Goal: Task Accomplishment & Management: Use online tool/utility

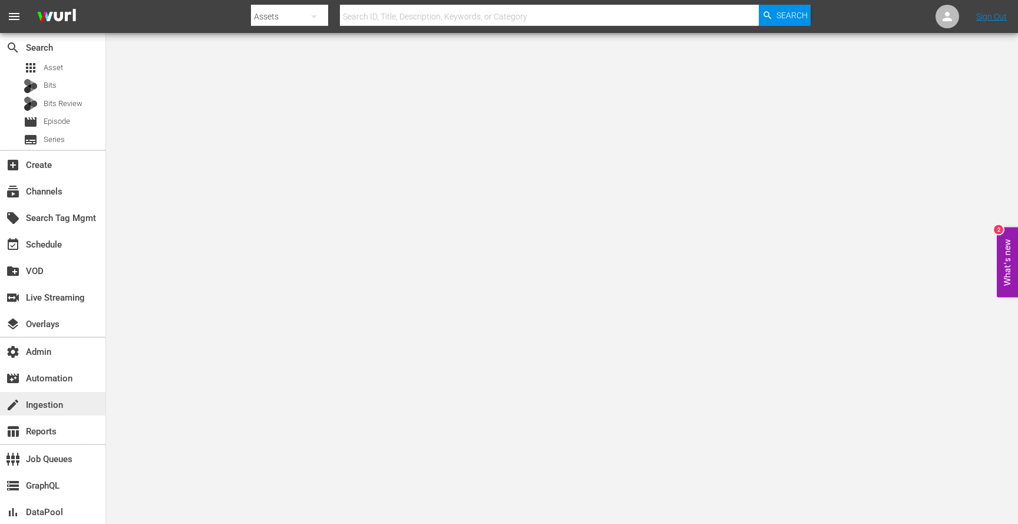
click at [52, 408] on div "create Ingestion" at bounding box center [33, 403] width 66 height 11
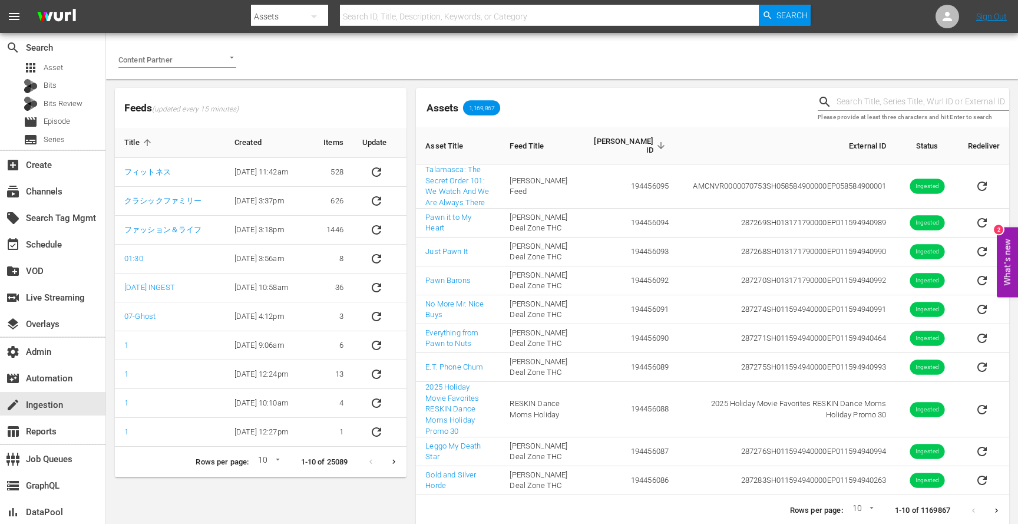
click at [206, 66] on div at bounding box center [177, 59] width 118 height 16
click at [186, 171] on span "Sony Pictures Television" at bounding box center [169, 177] width 82 height 12
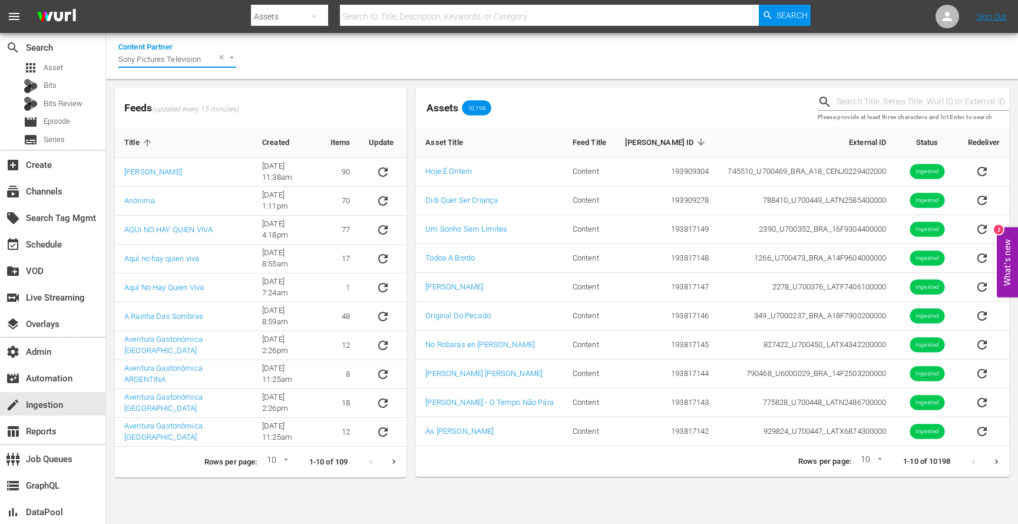
type input "Sony Pictures Television"
click at [286, 465] on body "menu Search By Assets Search ID, Title, Description, Keywords, or Category Sear…" at bounding box center [509, 262] width 1018 height 524
click at [285, 490] on li "15" at bounding box center [274, 480] width 28 height 19
type input "15"
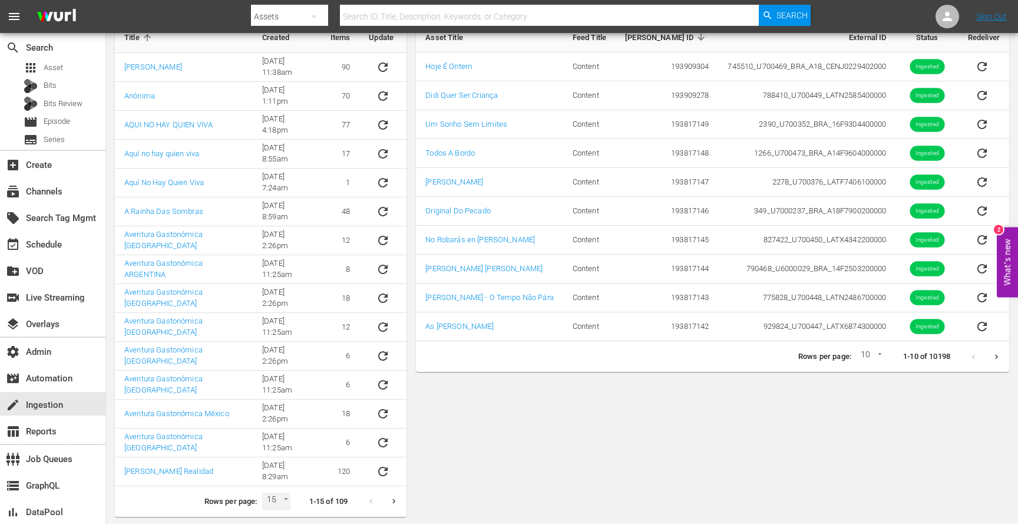
scroll to position [106, 0]
click at [397, 498] on icon "Next page" at bounding box center [393, 499] width 9 height 9
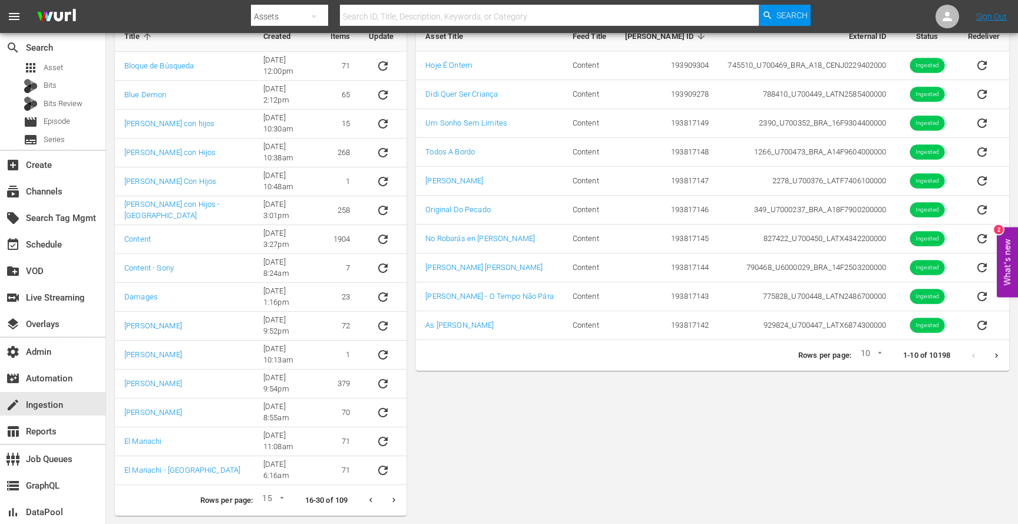
scroll to position [0, 0]
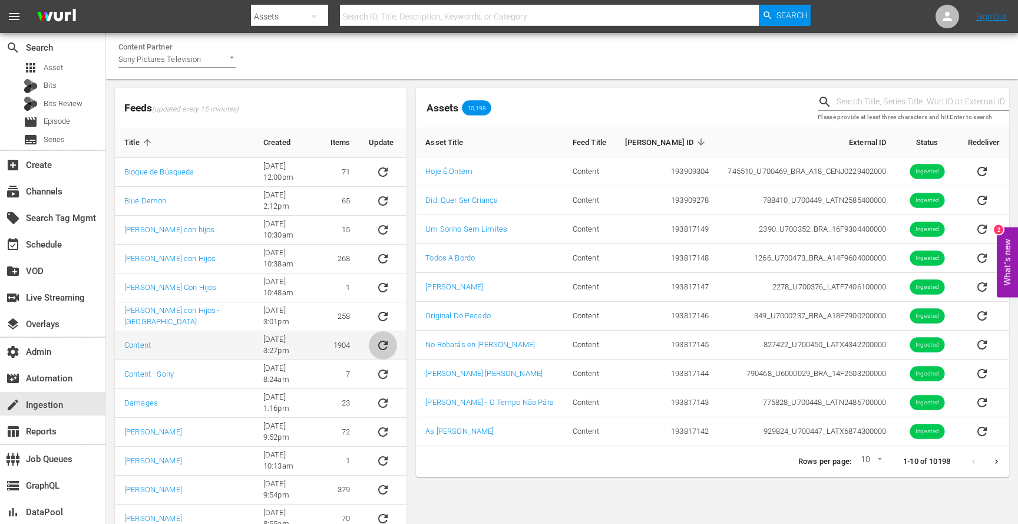
click at [381, 347] on icon "sticky table" at bounding box center [383, 345] width 14 height 14
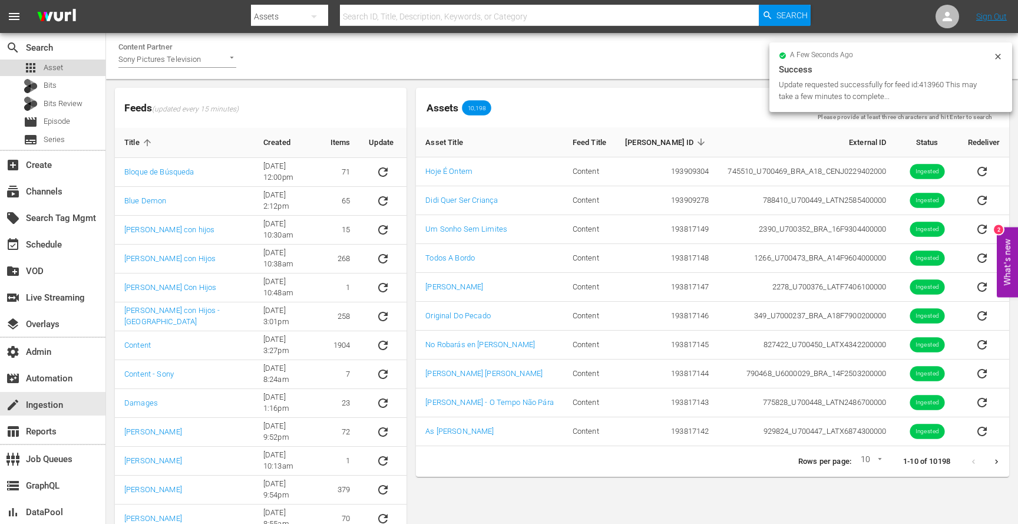
click at [52, 70] on span "Asset" at bounding box center [53, 68] width 19 height 12
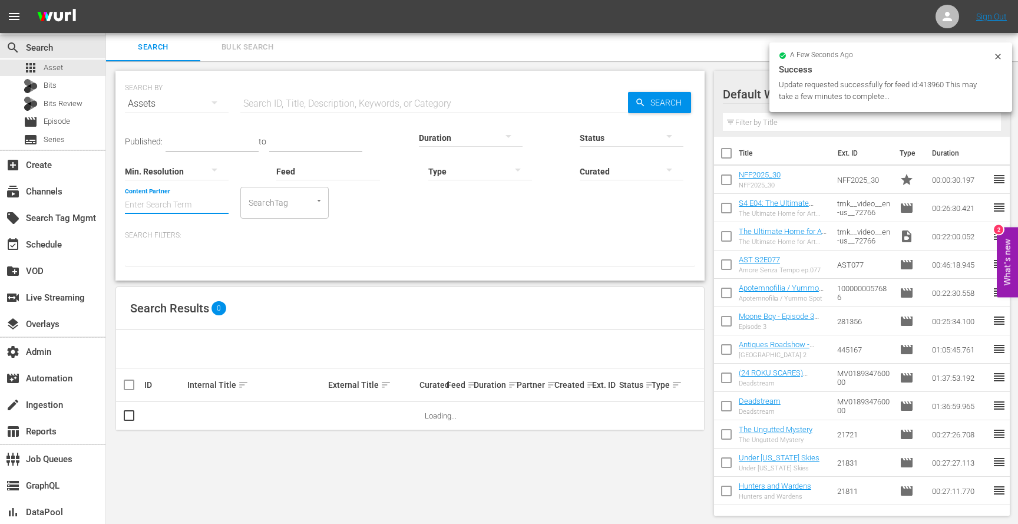
click at [201, 206] on input "Content Partner" at bounding box center [177, 205] width 104 height 42
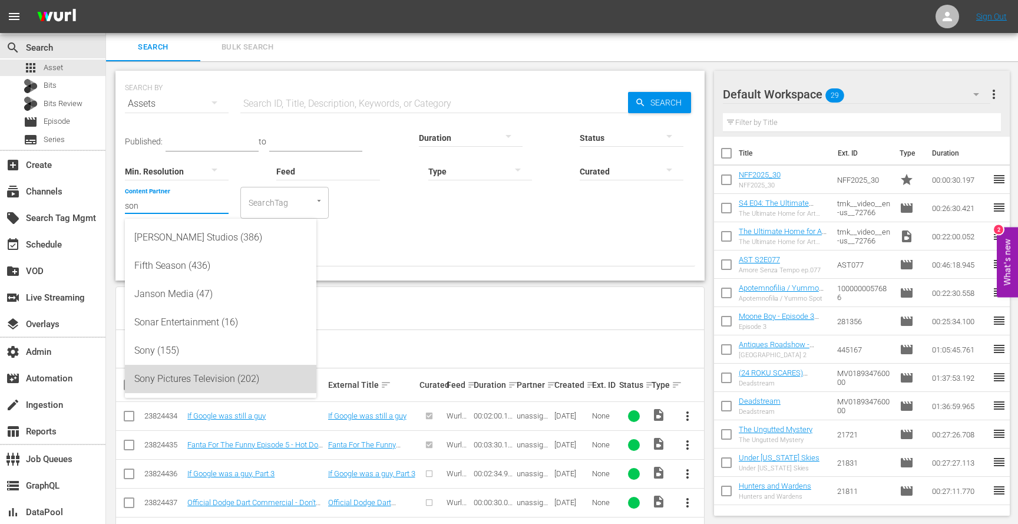
click at [200, 375] on div "Sony Pictures Television (202)" at bounding box center [220, 379] width 173 height 28
type input "Sony Pictures Television (202)"
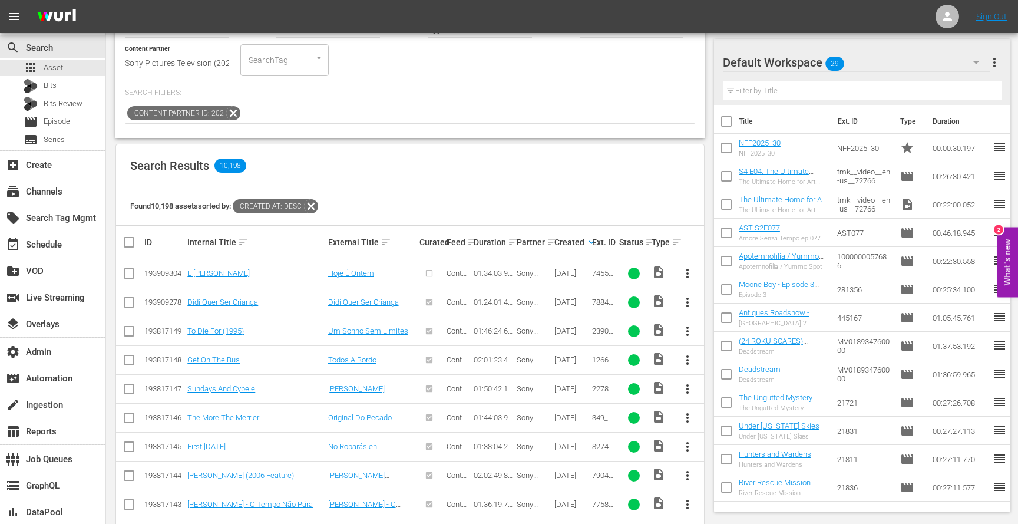
scroll to position [144, 0]
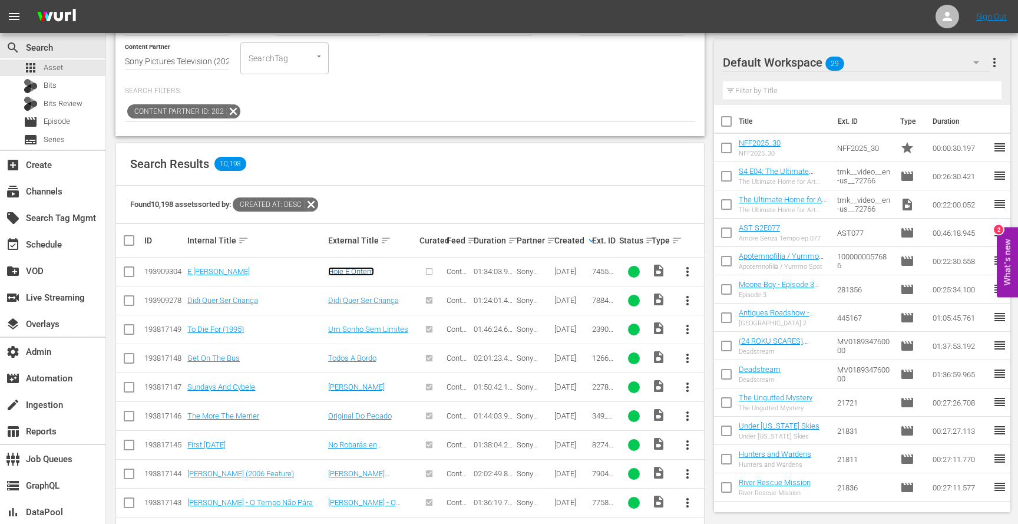
click at [345, 275] on link "Hoje É Ontem" at bounding box center [351, 271] width 46 height 9
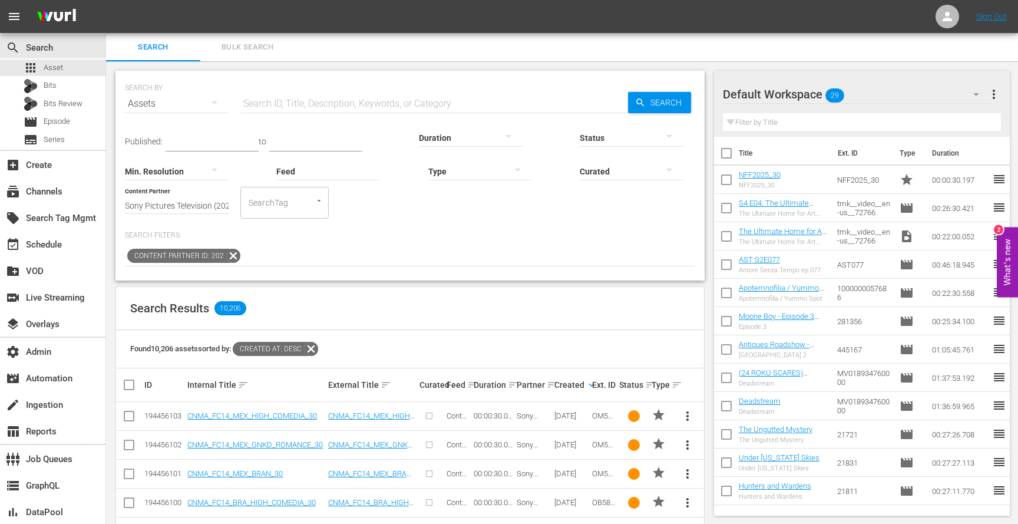
click at [593, 386] on div "Ext. ID" at bounding box center [604, 384] width 24 height 9
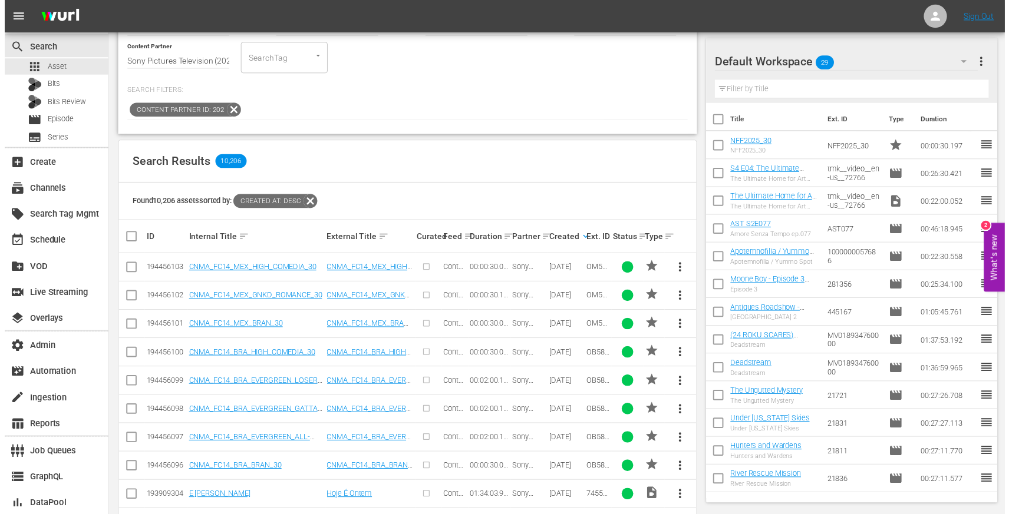
scroll to position [133, 0]
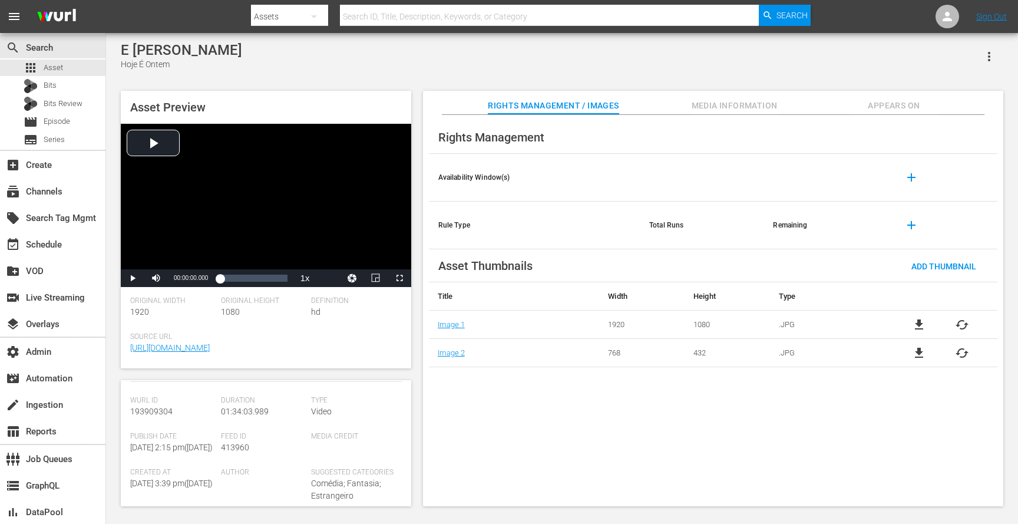
scroll to position [121, 0]
click at [168, 399] on span "193909304" at bounding box center [151, 402] width 42 height 9
copy span "193909304"
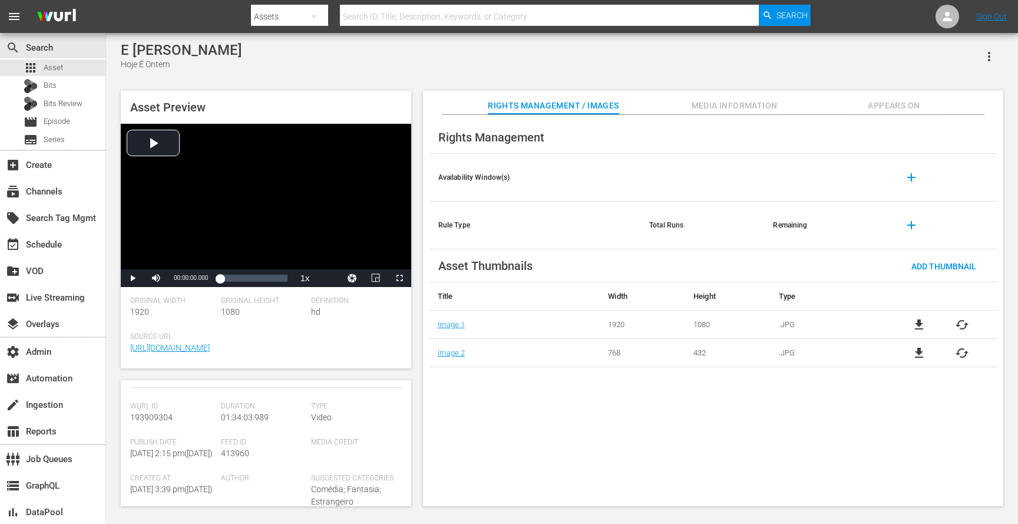
click at [228, 453] on span "413960" at bounding box center [235, 452] width 28 height 9
copy span "413960"
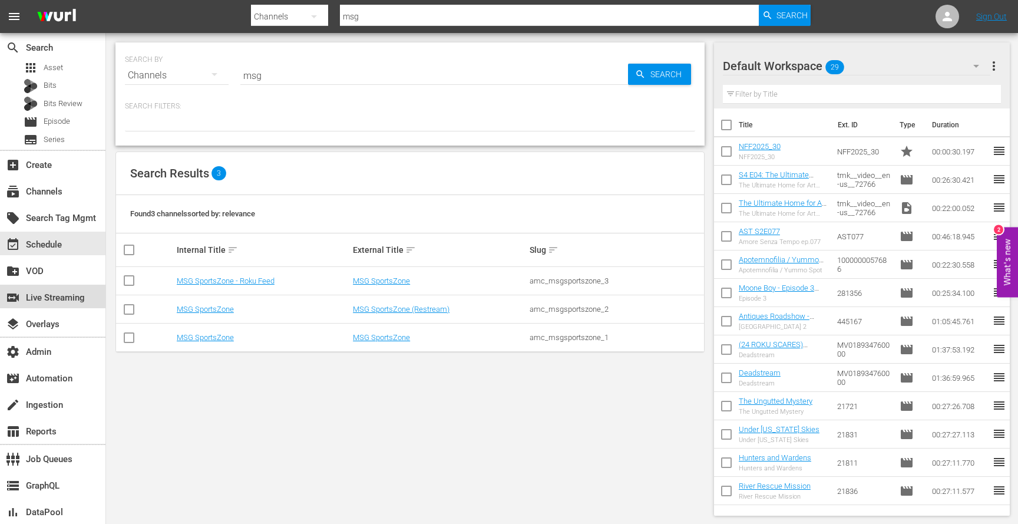
click at [66, 301] on div "switch_video Live Streaming" at bounding box center [33, 295] width 66 height 11
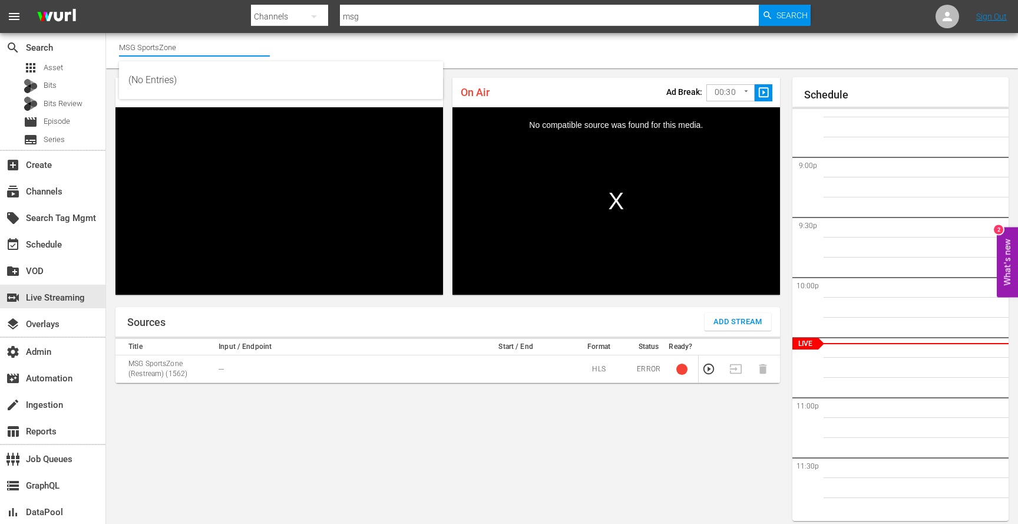
click at [162, 44] on input "MSG SportsZone" at bounding box center [194, 47] width 151 height 28
click at [212, 48] on input "MSG SportsZone" at bounding box center [194, 47] width 151 height 28
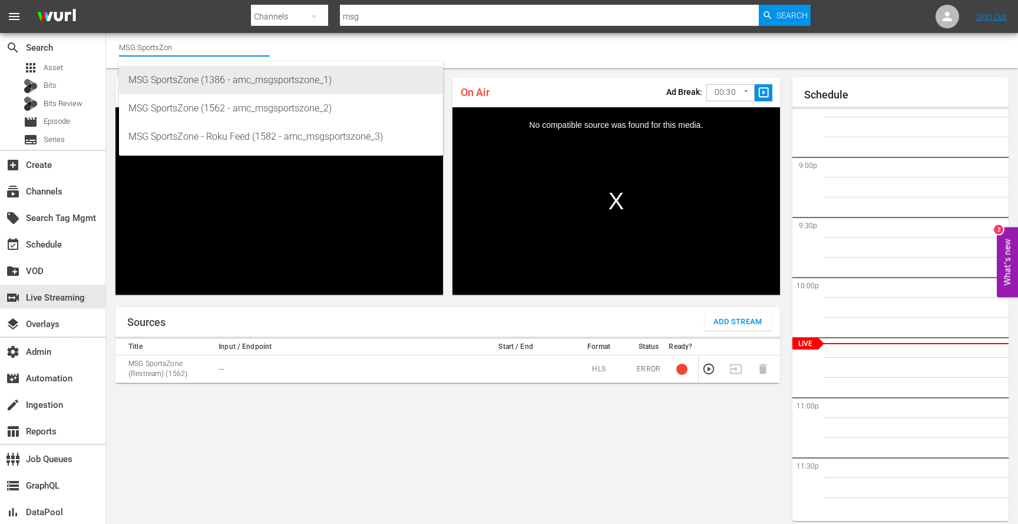
click at [220, 84] on div "MSG SportsZone (1386 - amc_msgsportszone_1)" at bounding box center [280, 80] width 305 height 28
type input "MSG SportsZone (1386 - amc_msgsportszone_1)"
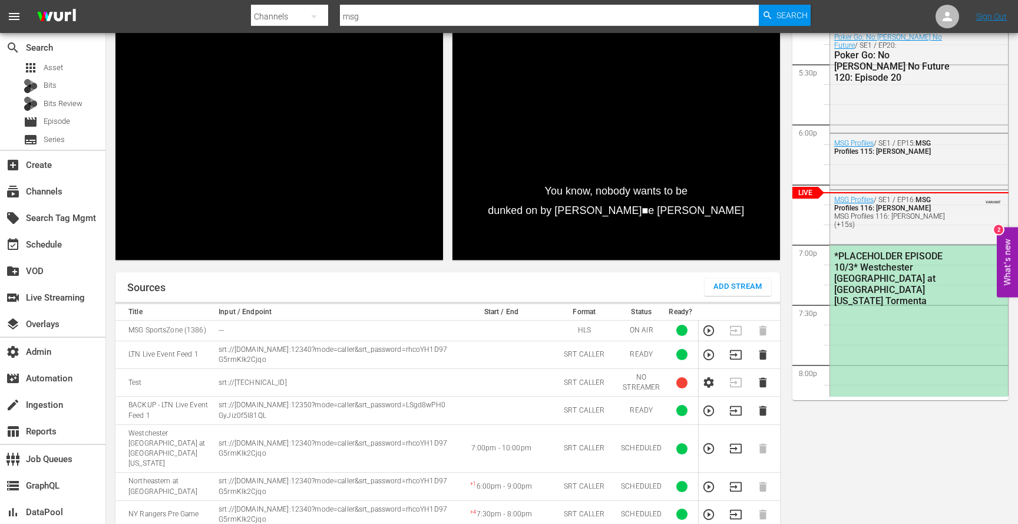
scroll to position [114, 0]
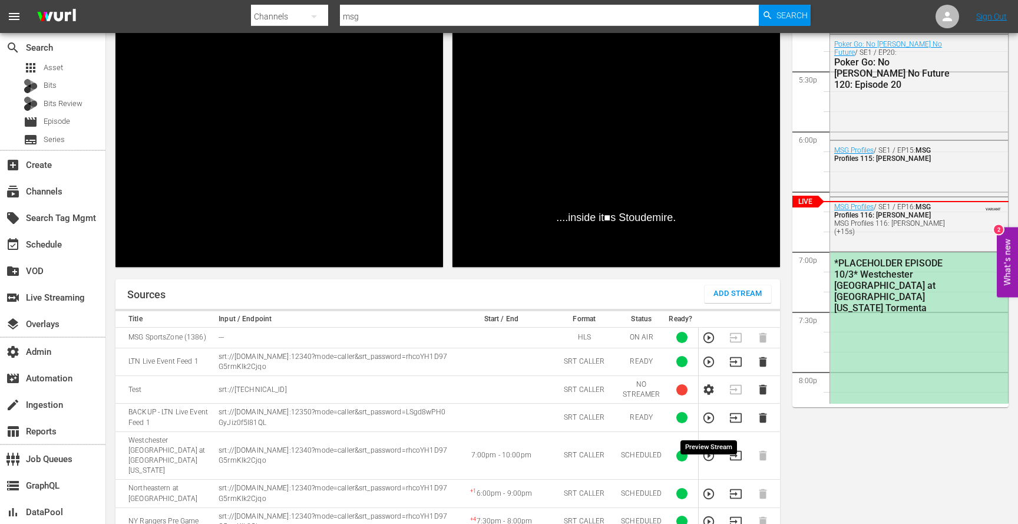
click at [705, 450] on icon "button" at bounding box center [708, 455] width 11 height 11
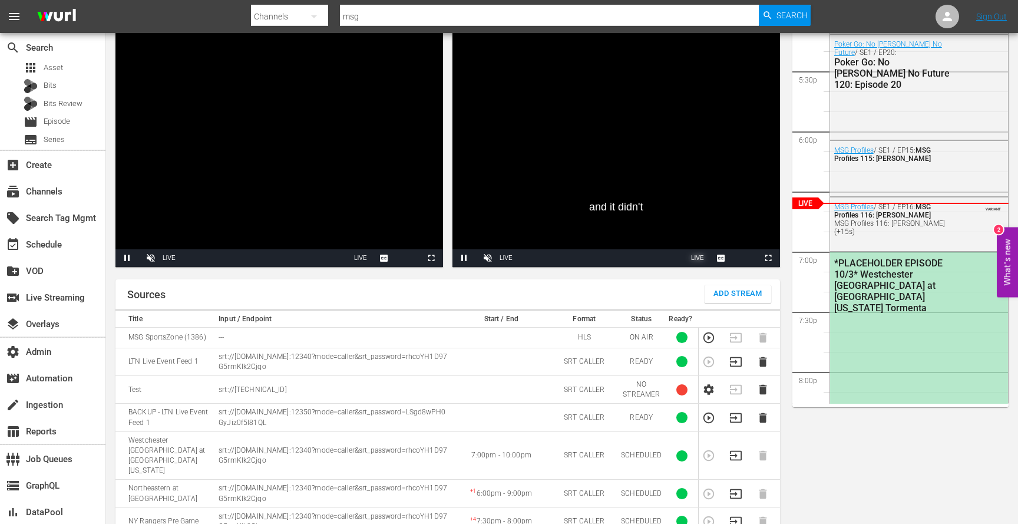
click at [698, 255] on span "LIVE" at bounding box center [697, 258] width 13 height 6
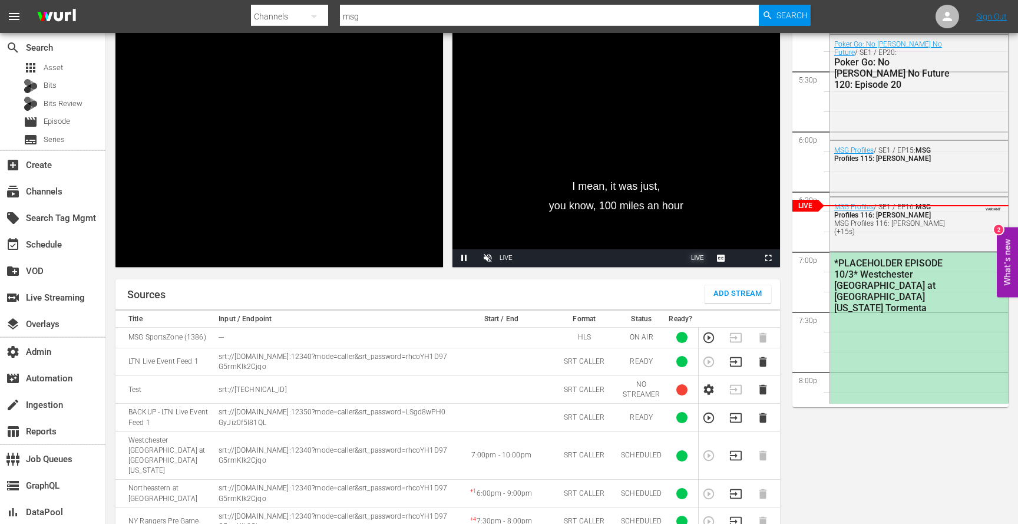
scroll to position [0, 0]
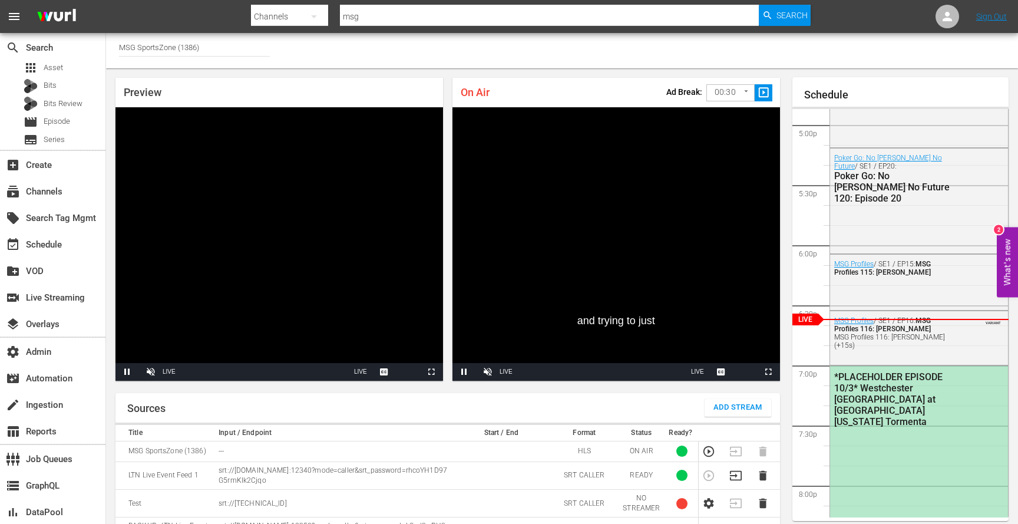
click at [244, 48] on input "MSG SportsZone (1386)" at bounding box center [194, 47] width 151 height 28
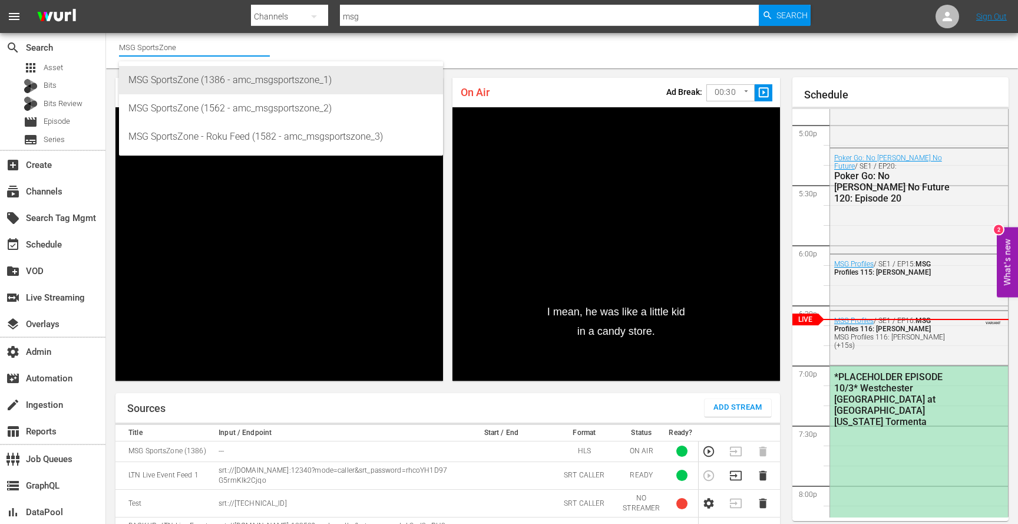
click at [245, 74] on div "MSG SportsZone (1386 - amc_msgsportszone_1)" at bounding box center [280, 80] width 305 height 28
type input "MSG SportsZone (1386 - amc_msgsportszone_1)"
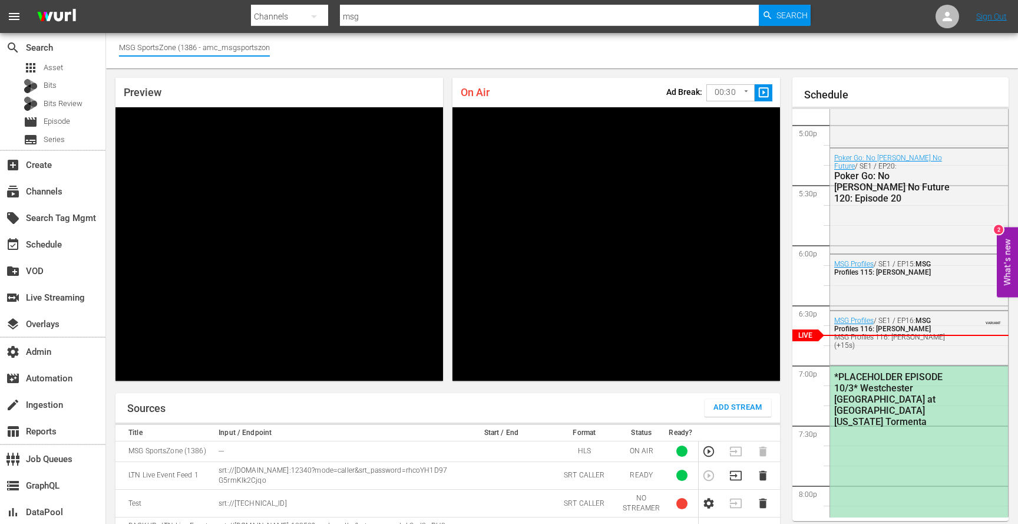
click at [253, 52] on input "MSG SportsZone (1386 - amc_msgsportszone_1)" at bounding box center [194, 47] width 151 height 28
click at [253, 51] on input "MSG SportsZone (1386 - amc_msgsportszone_1)" at bounding box center [194, 47] width 151 height 28
click at [253, 45] on input "MSG SportsZone (1386 - amc_msgsportszone_1)" at bounding box center [194, 47] width 151 height 28
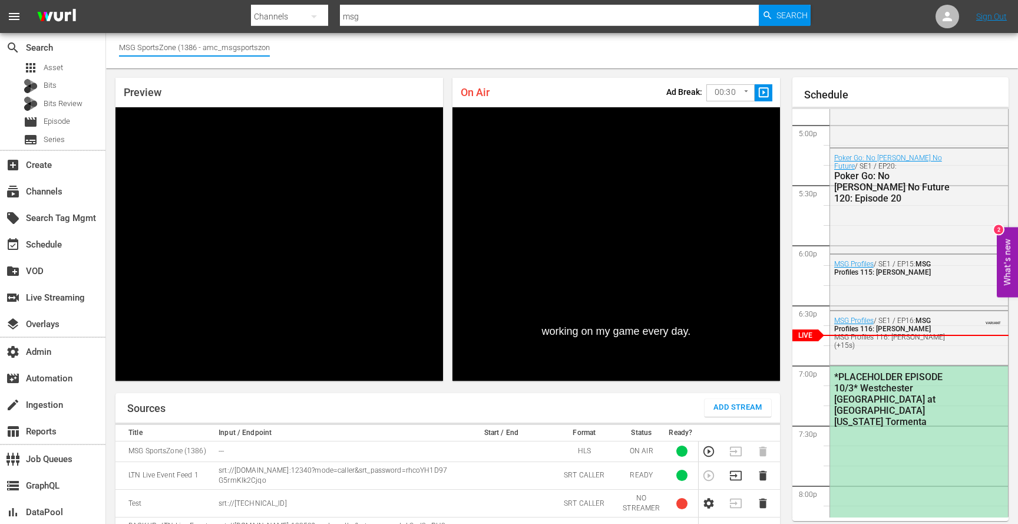
click at [253, 45] on input "MSG SportsZone (1386 - amc_msgsportszone_1)" at bounding box center [194, 47] width 151 height 28
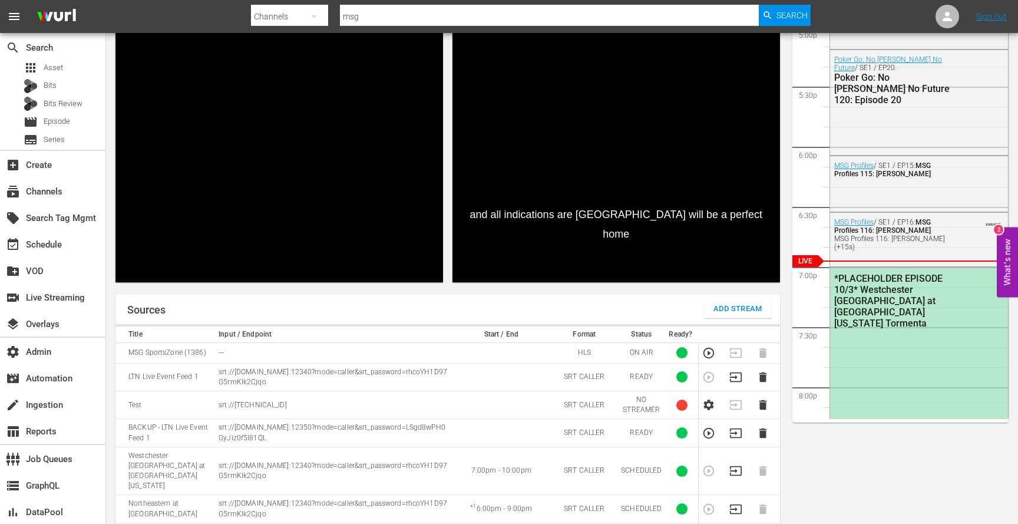
scroll to position [94, 0]
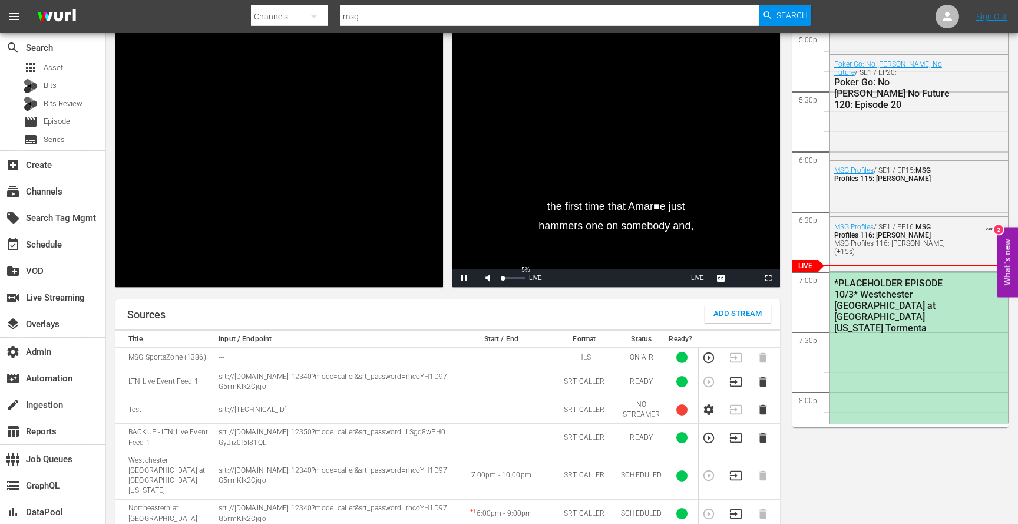
click at [503, 277] on div "Volume Level" at bounding box center [501, 278] width 1 height 2
click at [504, 277] on div "Volume Level" at bounding box center [502, 278] width 2 height 2
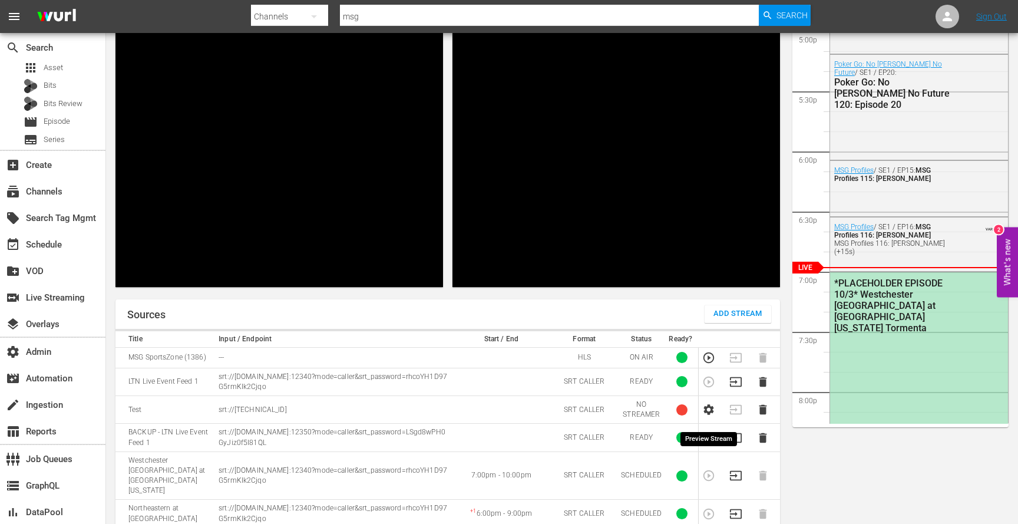
click at [708, 431] on icon "button" at bounding box center [708, 437] width 13 height 13
click at [706, 470] on icon "button" at bounding box center [708, 475] width 11 height 11
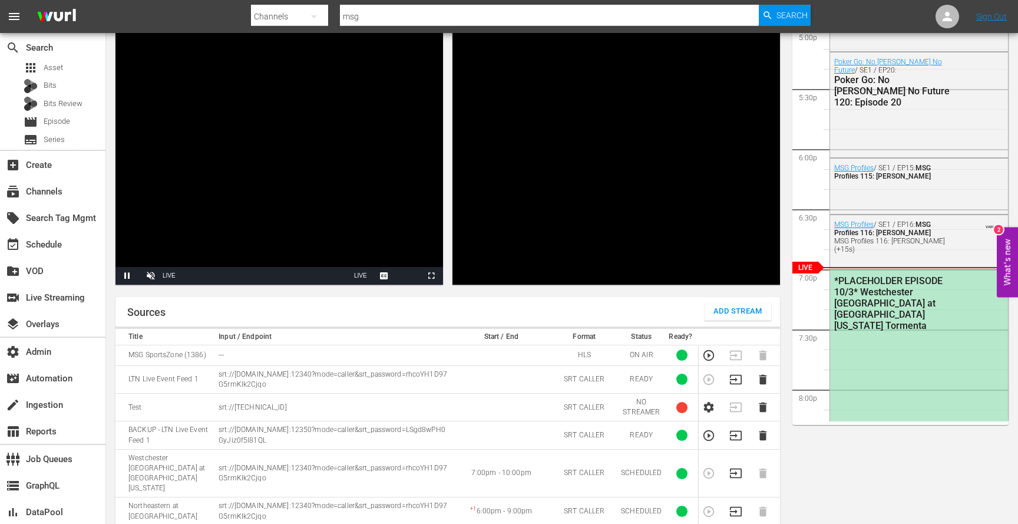
scroll to position [95, 0]
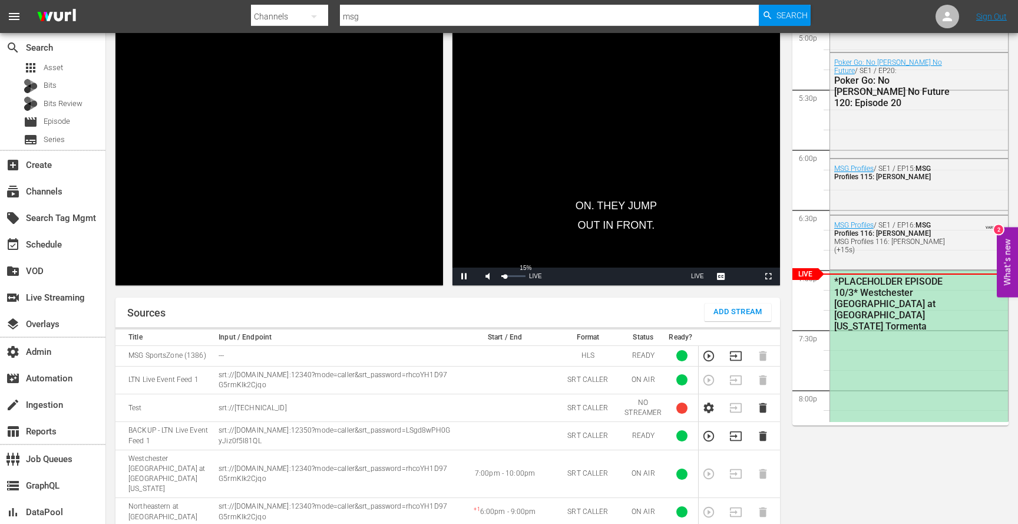
click at [504, 275] on div "Volume Level" at bounding box center [503, 276] width 4 height 2
click at [503, 275] on div "Volume Level" at bounding box center [501, 276] width 1 height 2
click at [502, 275] on div "Volume Level" at bounding box center [501, 276] width 1 height 2
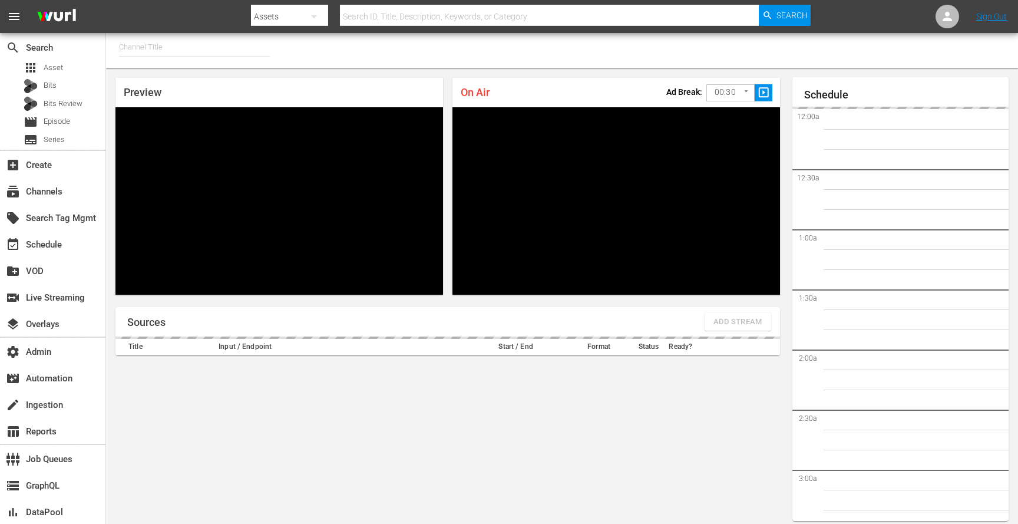
type input "MSG SportsZone (1386)"
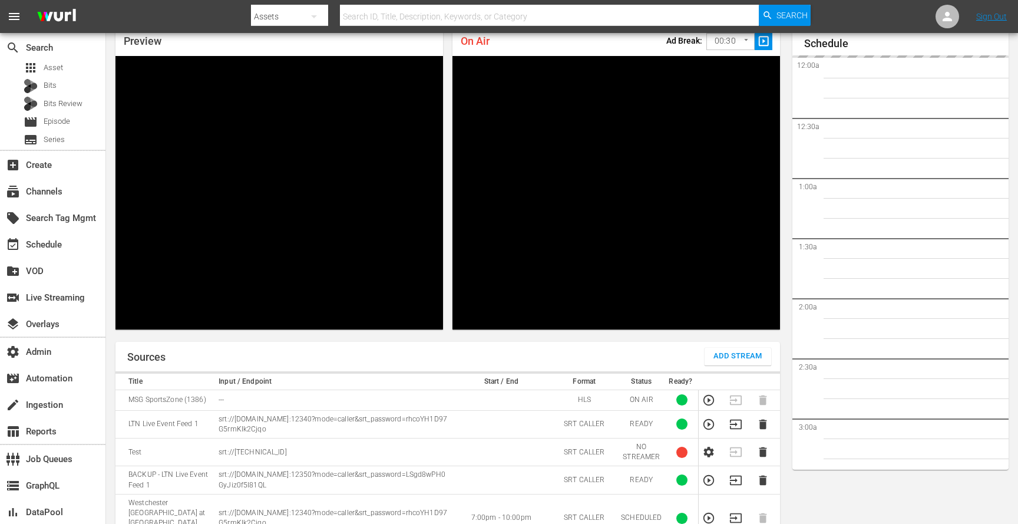
scroll to position [2027, 0]
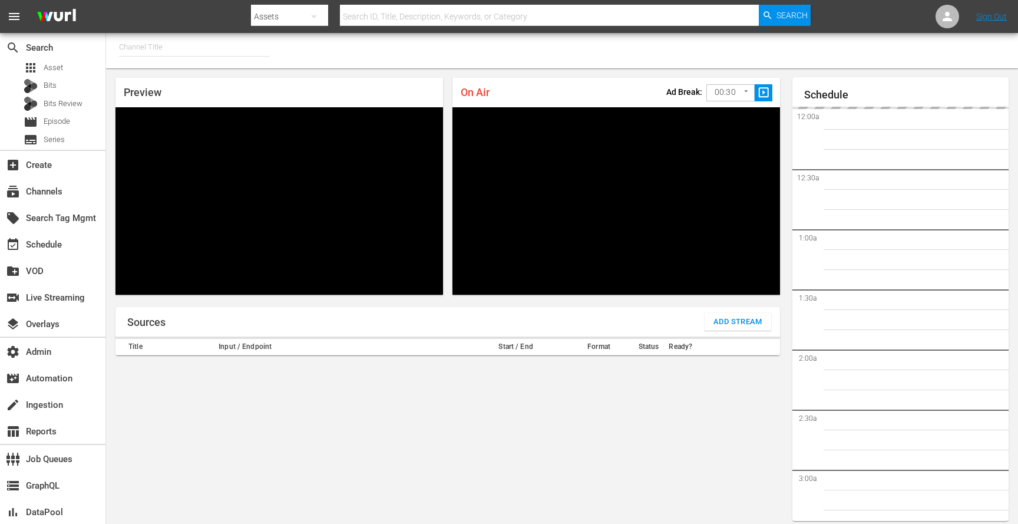
type input "MSG SportsZone - Roku Feed (1582)"
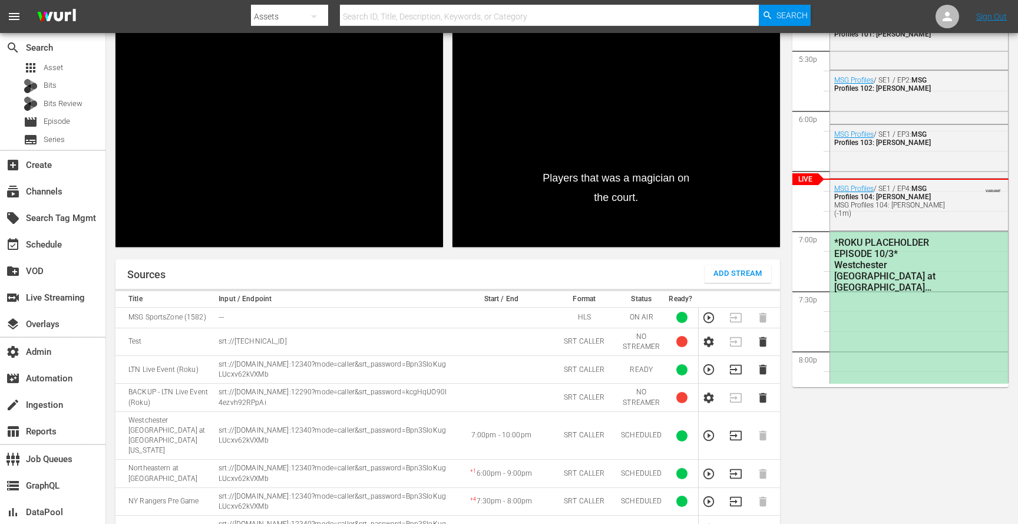
scroll to position [137, 0]
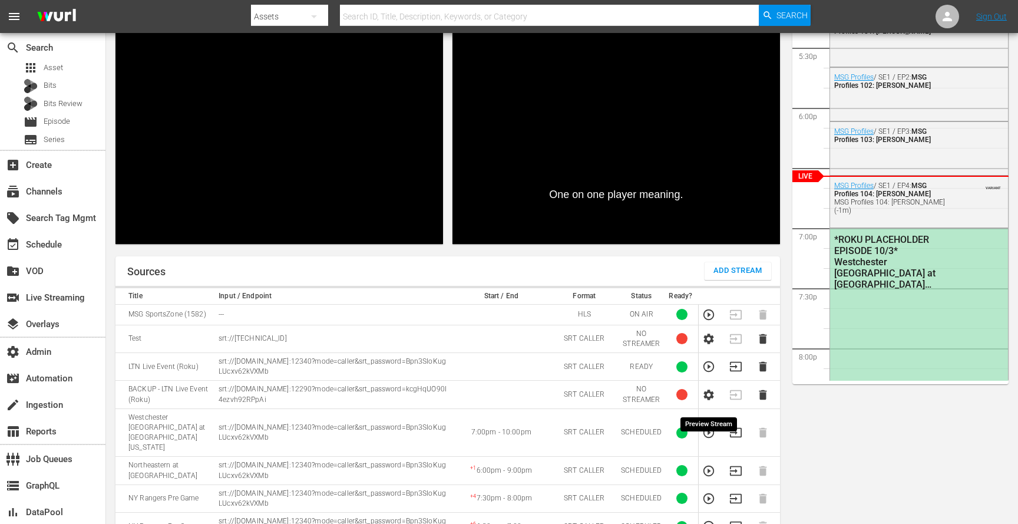
click at [705, 427] on icon "button" at bounding box center [708, 432] width 11 height 11
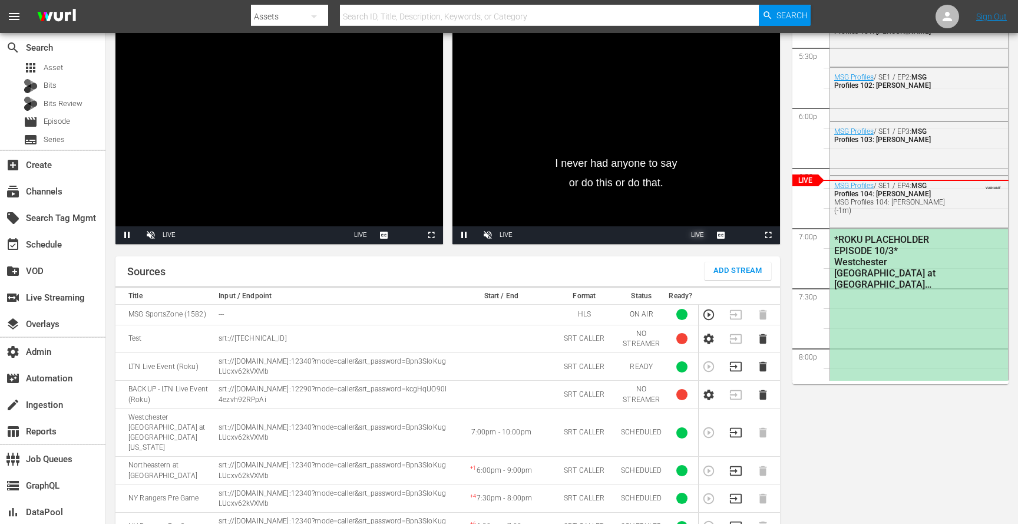
click at [693, 232] on span "LIVE" at bounding box center [697, 235] width 13 height 6
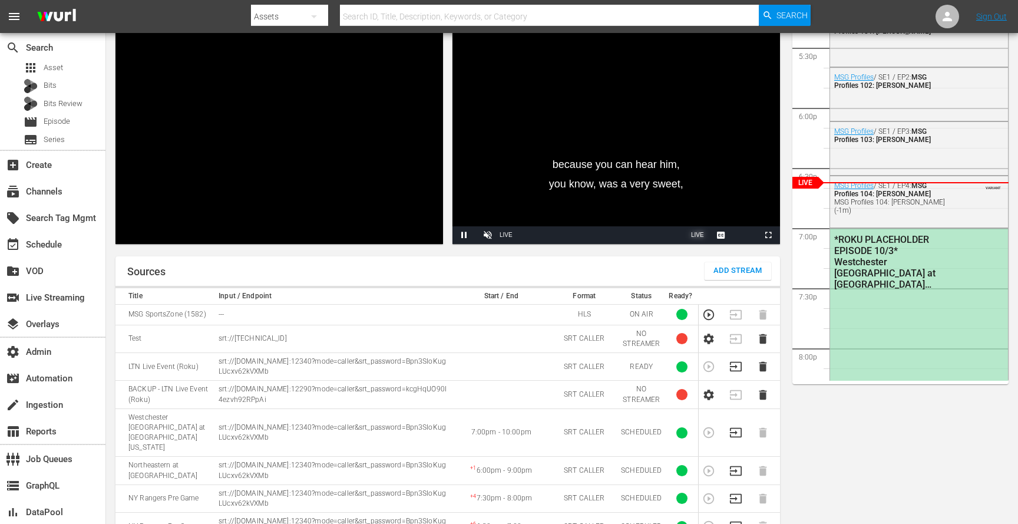
scroll to position [0, 0]
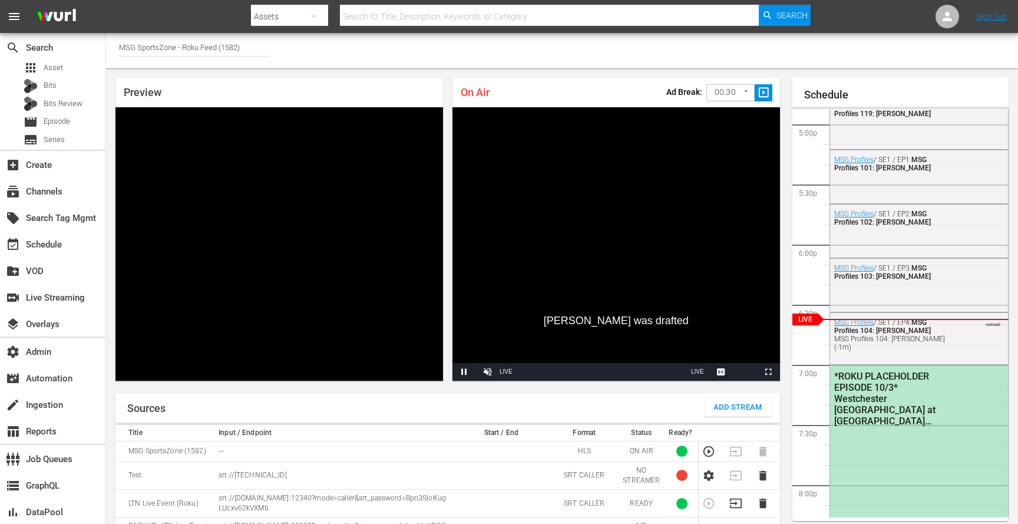
click at [232, 47] on input "MSG SportsZone - Roku Feed (1582)" at bounding box center [194, 47] width 151 height 28
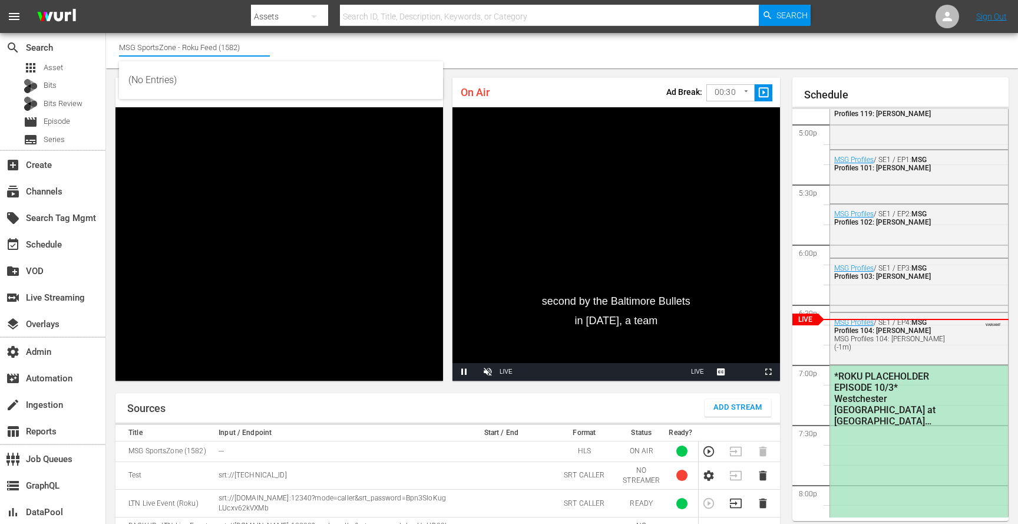
drag, startPoint x: 216, startPoint y: 45, endPoint x: 330, endPoint y: 42, distance: 113.7
click at [330, 51] on div "Channel Title MSG SportsZone - Roku Feed (1582)" at bounding box center [562, 50] width 912 height 35
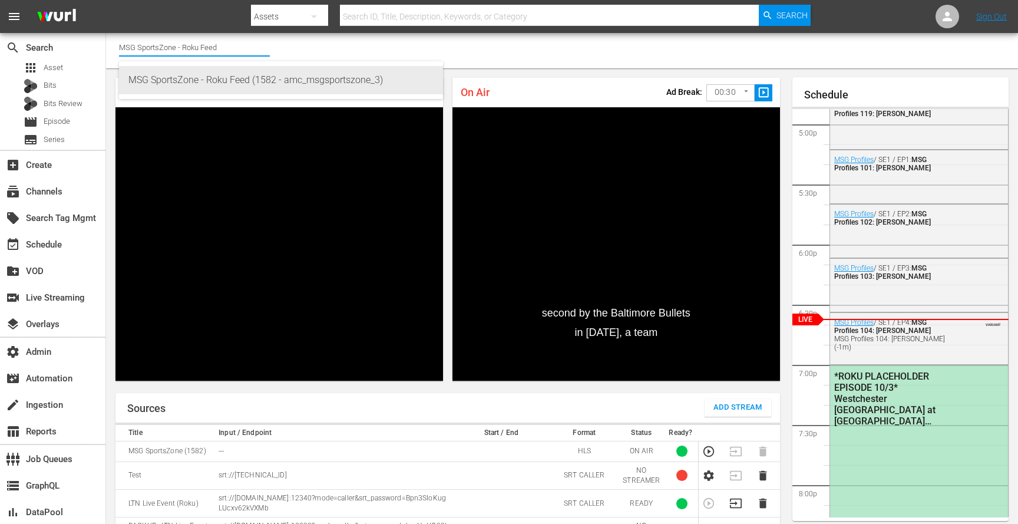
click at [295, 77] on div "MSG SportsZone - Roku Feed (1582 - amc_msgsportszone_3)" at bounding box center [280, 80] width 305 height 28
type input "MSG SportsZone - Roku Feed (1582 - amc_msgsportszone_3)"
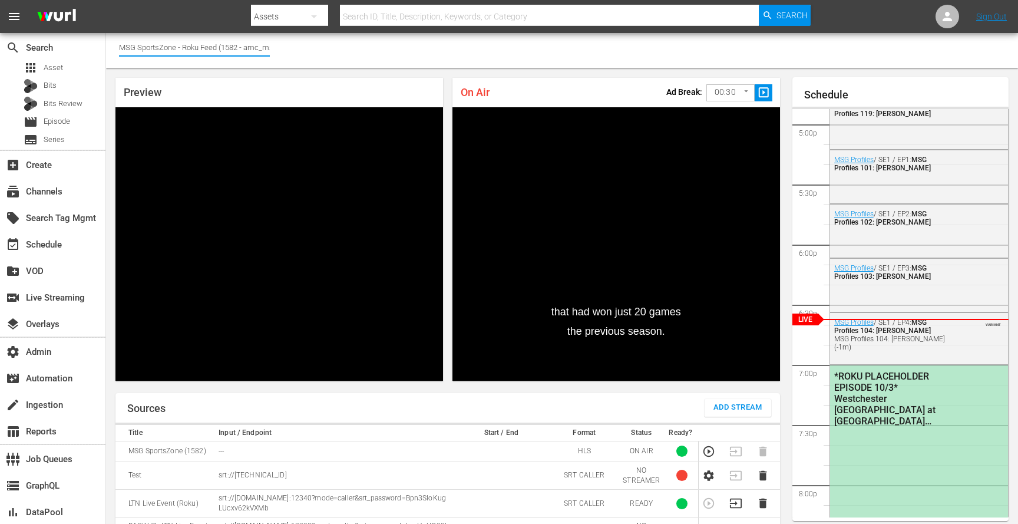
click at [256, 48] on input "MSG SportsZone - Roku Feed (1582 - amc_msgsportszone_3)" at bounding box center [194, 47] width 151 height 28
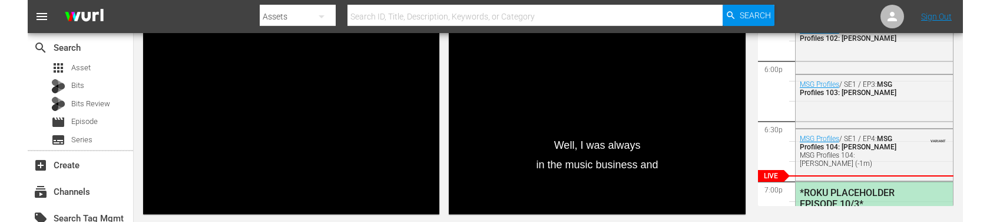
scroll to position [184, 0]
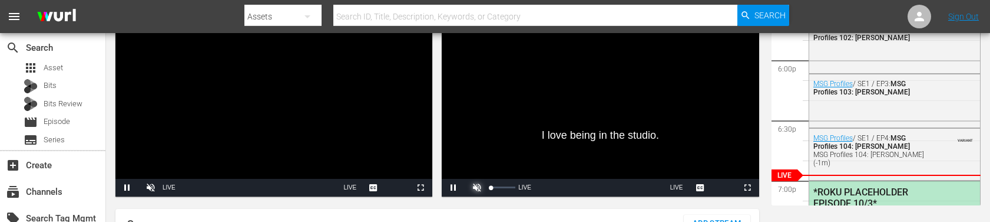
click at [477, 187] on span "Video Player" at bounding box center [477, 187] width 0 height 0
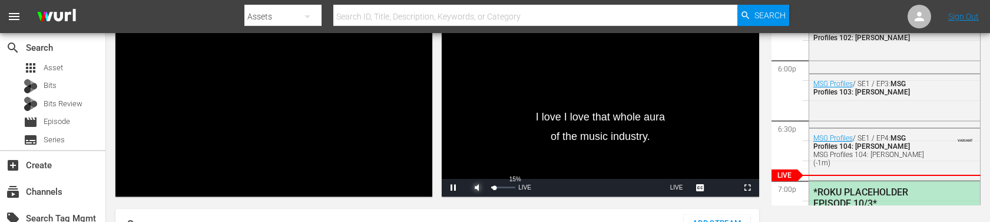
click at [494, 186] on div "Volume Level" at bounding box center [493, 187] width 4 height 2
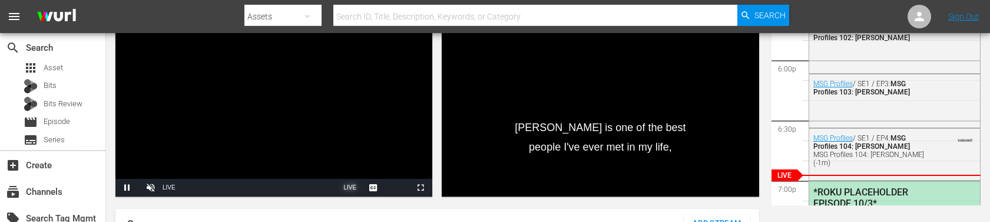
click at [347, 184] on span "LIVE" at bounding box center [349, 187] width 13 height 6
click at [127, 187] on span "Video Player" at bounding box center [127, 187] width 0 height 0
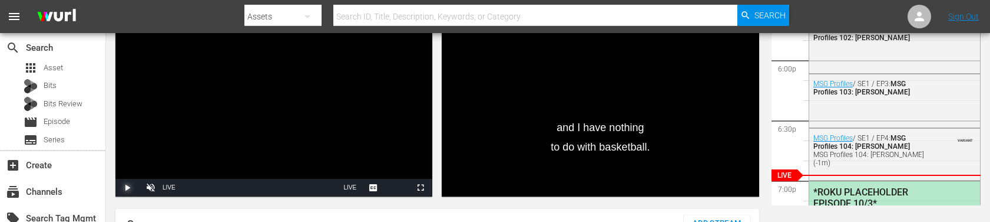
click at [127, 187] on span "Video Player" at bounding box center [127, 187] width 0 height 0
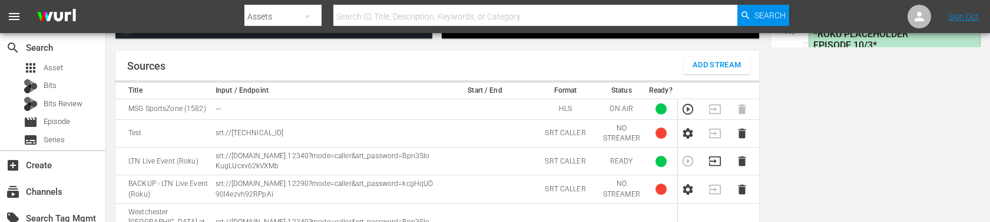
scroll to position [354, 0]
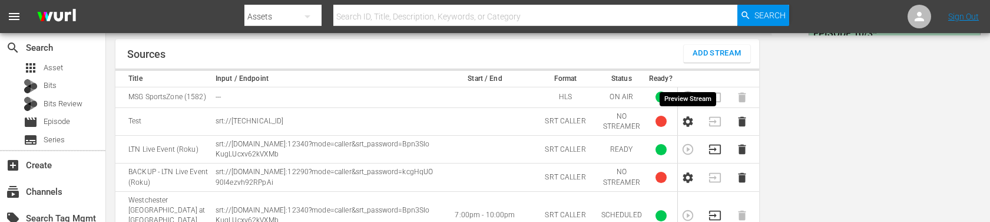
click at [686, 91] on icon "button" at bounding box center [688, 97] width 13 height 13
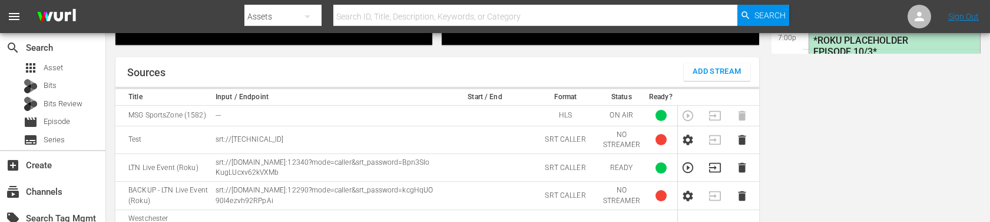
scroll to position [342, 0]
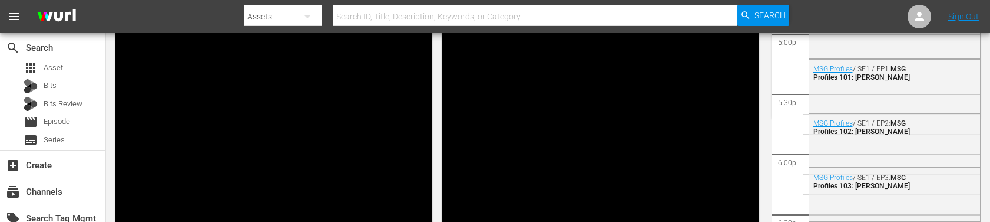
scroll to position [101, 0]
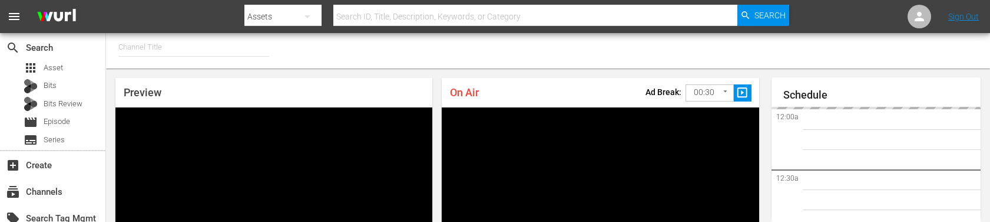
type input "MSG SportsZone - Roku Feed (1582)"
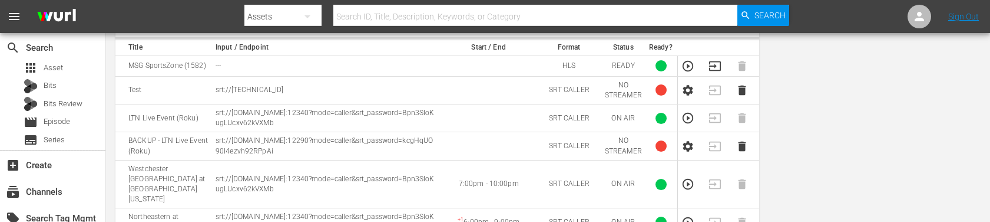
scroll to position [386, 0]
click at [687, 177] on icon "button" at bounding box center [688, 182] width 11 height 11
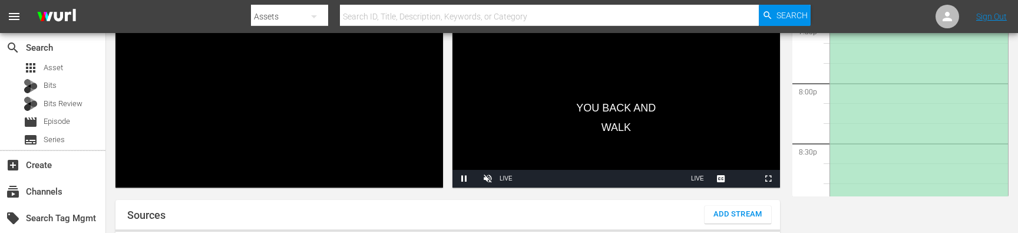
scroll to position [229, 0]
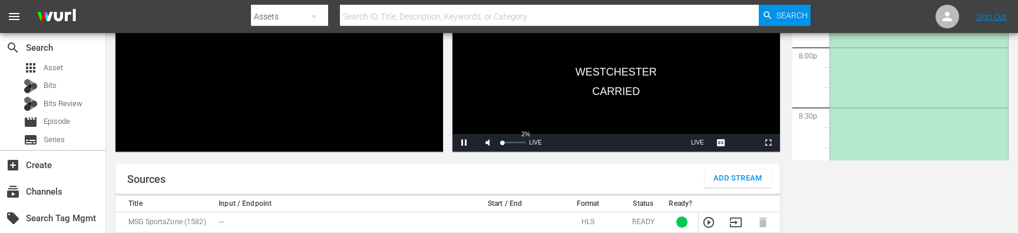
click at [502, 141] on div "Volume Level" at bounding box center [501, 142] width 1 height 2
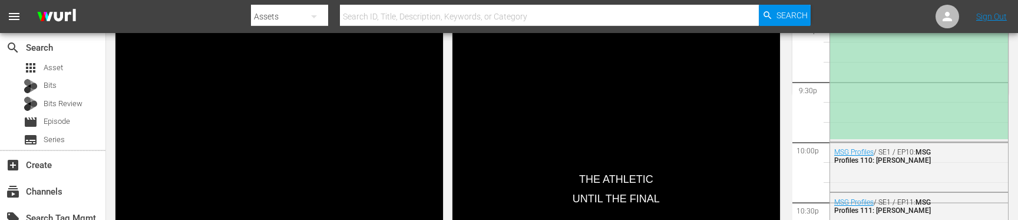
scroll to position [2490, 0]
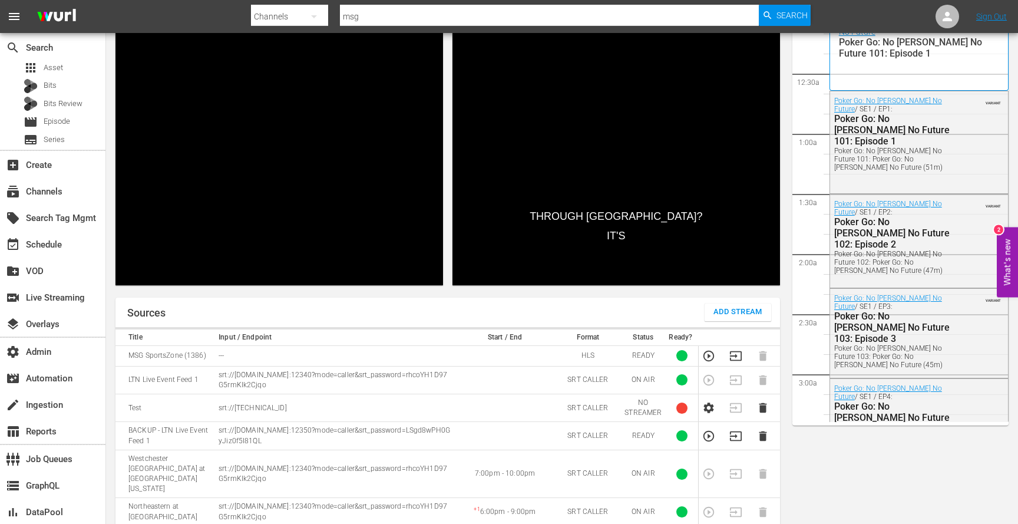
scroll to position [2027, 0]
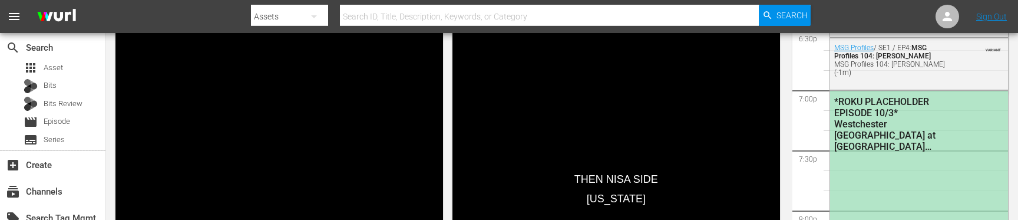
scroll to position [2191, 0]
